Goal: Information Seeking & Learning: Check status

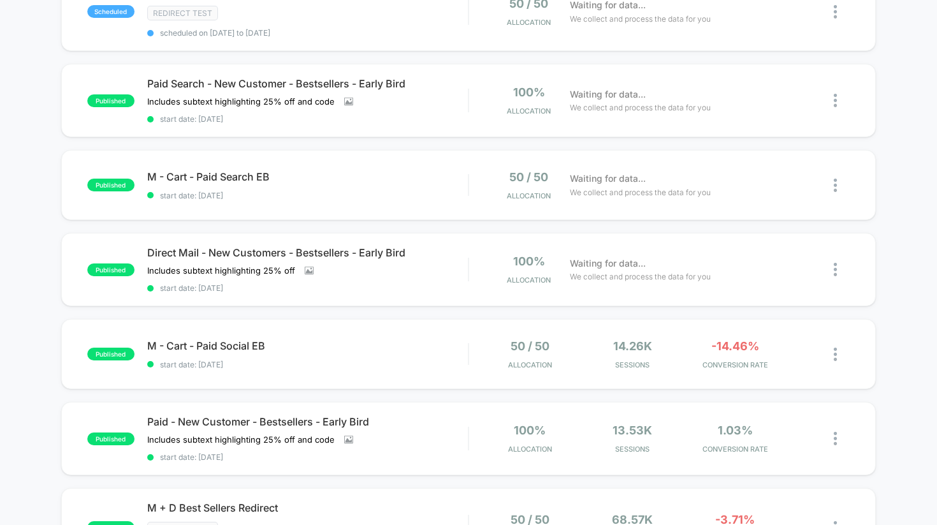
scroll to position [166, 0]
click at [306, 123] on span "start date: [DATE]" at bounding box center [307, 120] width 321 height 10
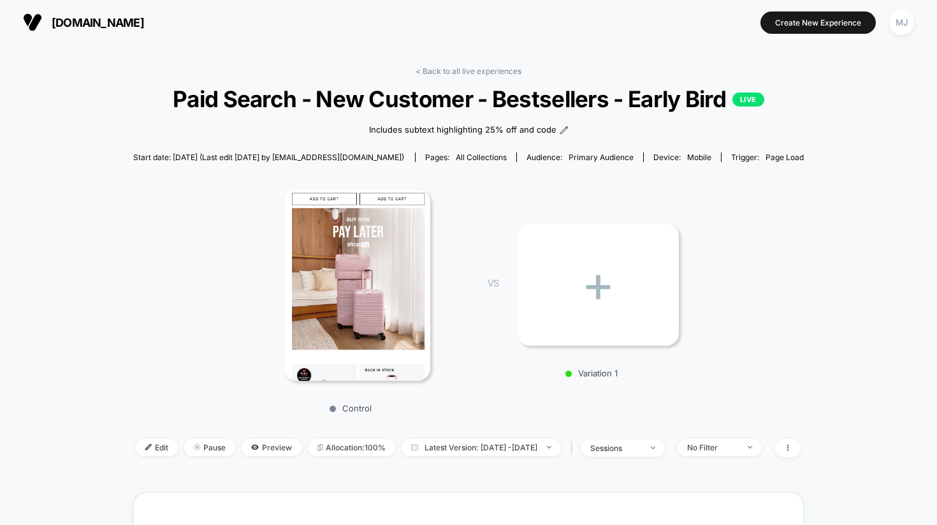
click at [56, 18] on span "[DOMAIN_NAME]" at bounding box center [98, 22] width 92 height 13
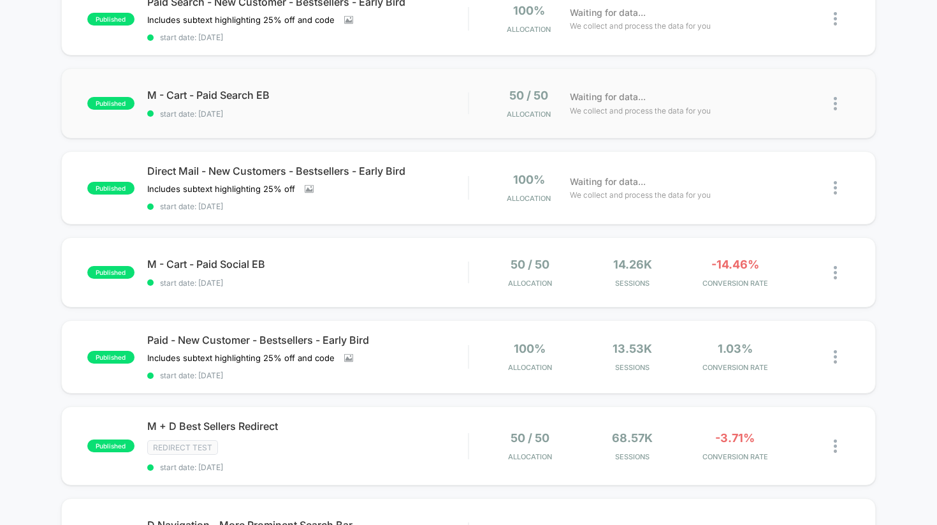
scroll to position [272, 0]
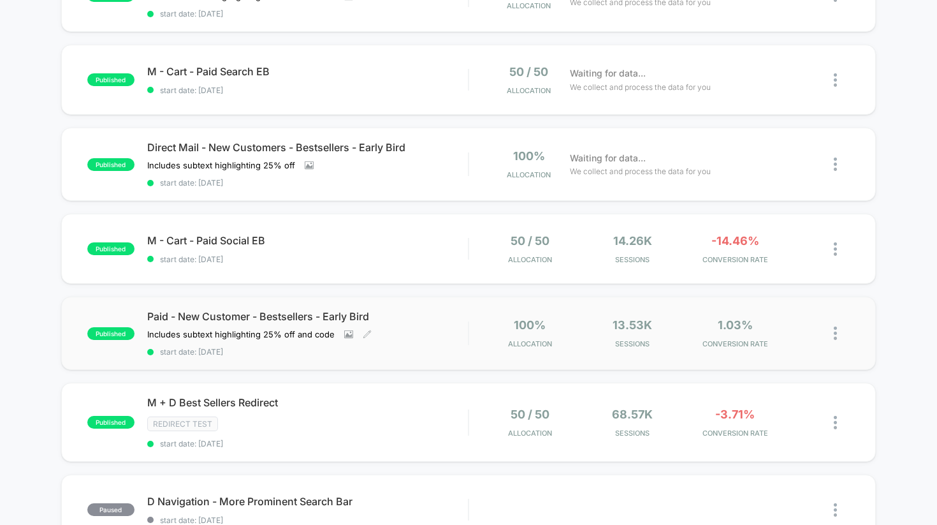
click at [314, 318] on span "Paid - New Customer - Bestsellers - Early Bird" at bounding box center [307, 316] width 321 height 13
